Goal: Find specific page/section: Find specific page/section

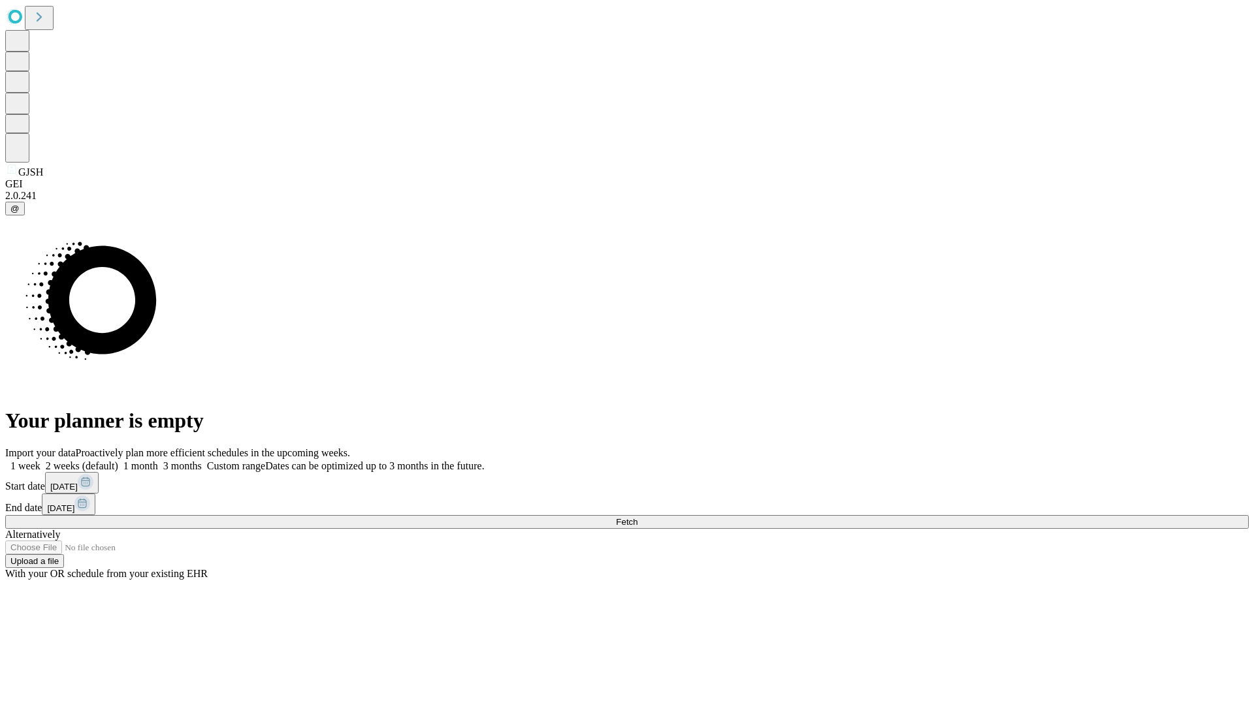
click at [638, 517] on span "Fetch" at bounding box center [627, 522] width 22 height 10
